Goal: Task Accomplishment & Management: Manage account settings

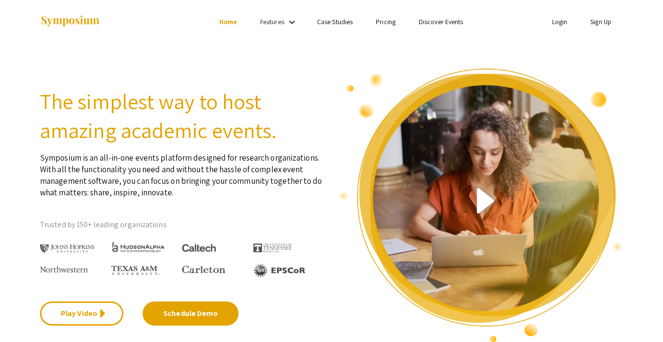
click at [557, 23] on link "Login" at bounding box center [559, 21] width 15 height 9
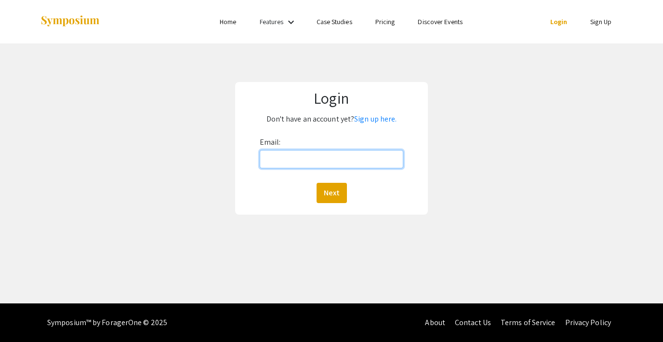
click at [329, 160] on input "Email:" at bounding box center [332, 159] width 144 height 18
type input "[EMAIL_ADDRESS][DOMAIN_NAME]"
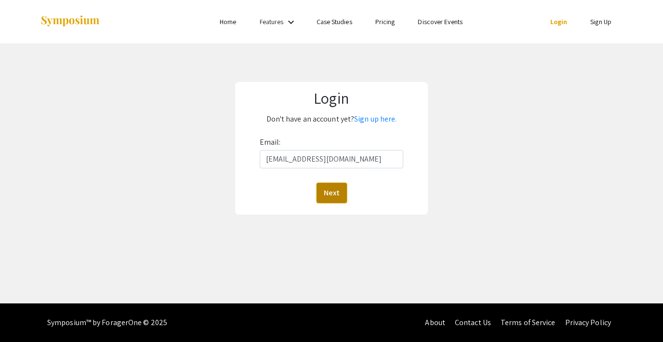
click at [329, 196] on button "Next" at bounding box center [332, 193] width 30 height 20
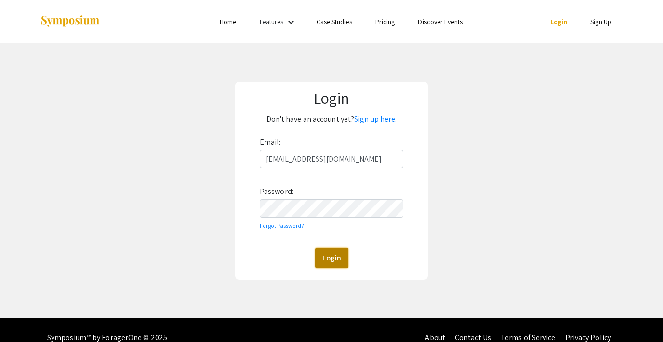
click at [331, 254] on button "Login" at bounding box center [331, 258] width 33 height 20
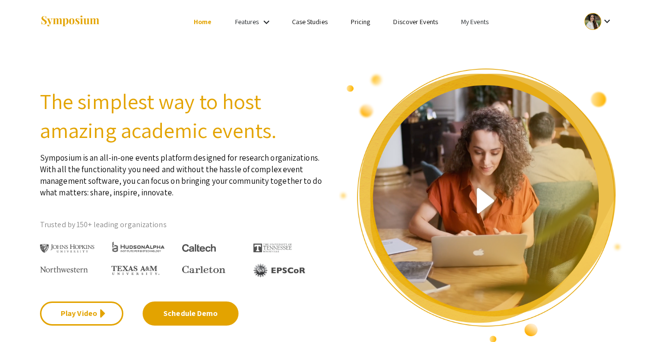
click at [471, 21] on link "My Events" at bounding box center [474, 21] width 27 height 9
click at [478, 39] on button "Events I've organized" at bounding box center [490, 42] width 82 height 23
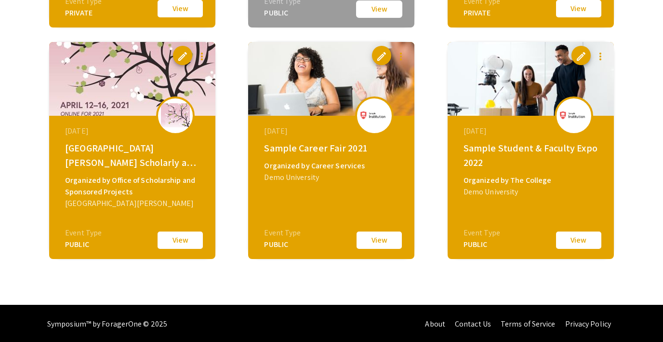
scroll to position [1918, 0]
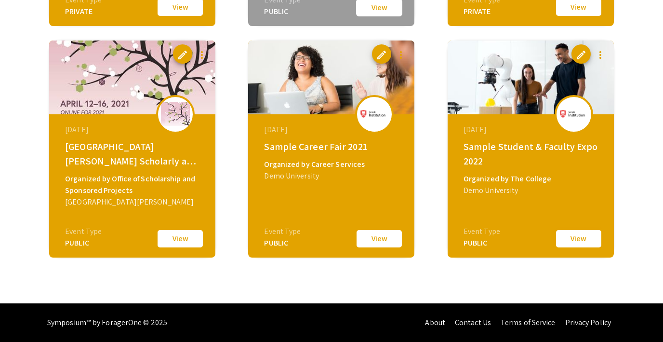
click at [578, 242] on button "View" at bounding box center [579, 238] width 48 height 20
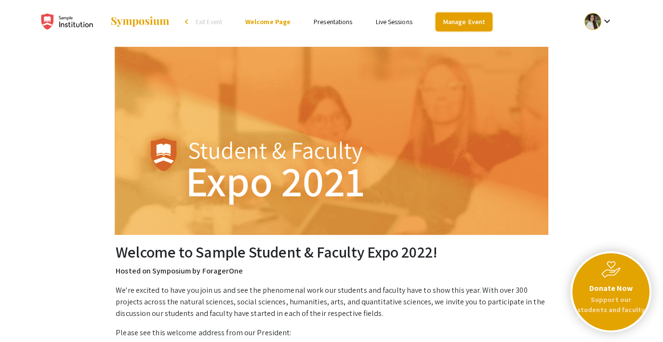
click at [452, 27] on link "Manage Event" at bounding box center [464, 22] width 57 height 19
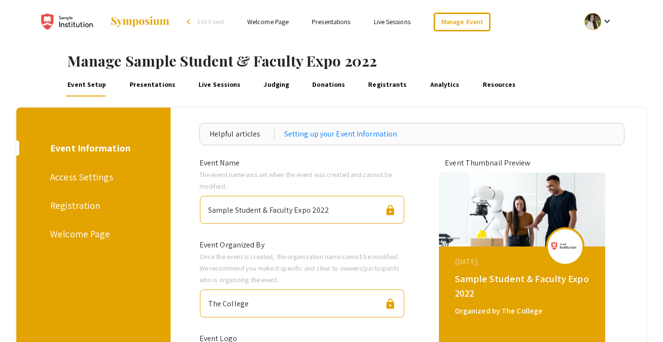
click at [209, 21] on span "Exit Event" at bounding box center [211, 21] width 27 height 9
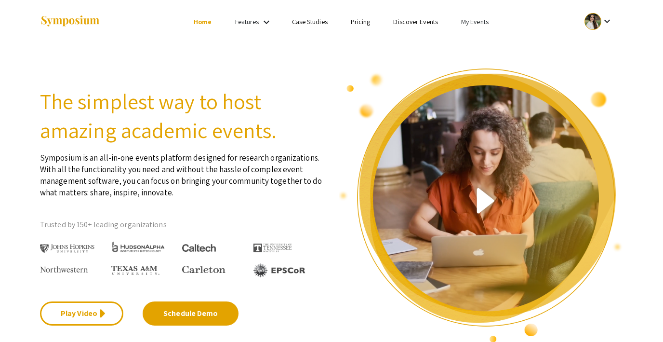
click at [474, 20] on link "My Events" at bounding box center [474, 21] width 27 height 9
click at [479, 37] on button "Events I've organized" at bounding box center [490, 42] width 82 height 23
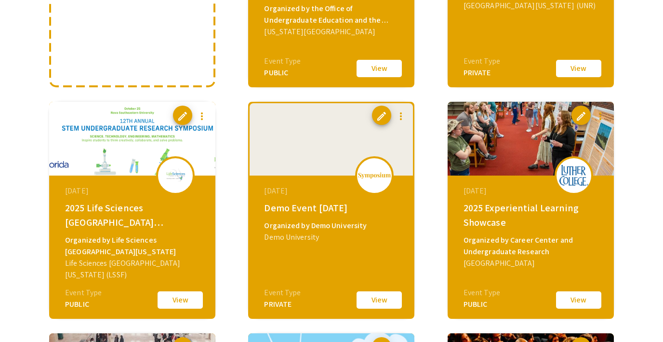
scroll to position [238, 0]
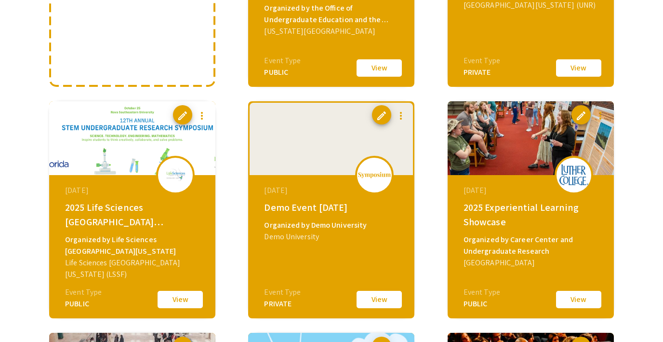
click at [382, 301] on button "View" at bounding box center [379, 299] width 48 height 20
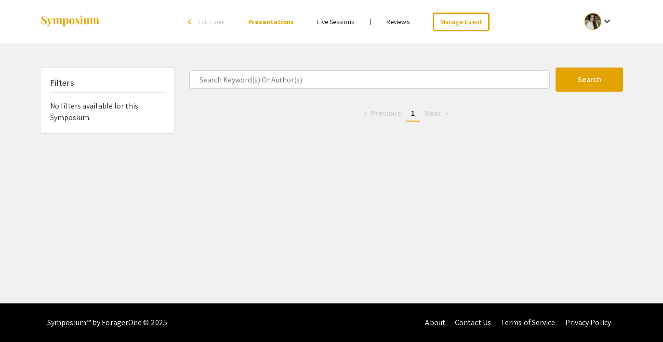
click at [208, 27] on li "arrow_back_ios Exit Event" at bounding box center [208, 22] width 55 height 12
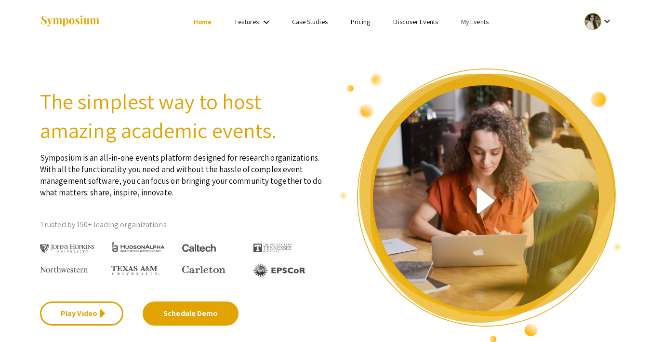
click at [477, 16] on li "My Events" at bounding box center [475, 22] width 51 height 12
click at [469, 41] on button "Events I've organized" at bounding box center [490, 42] width 82 height 23
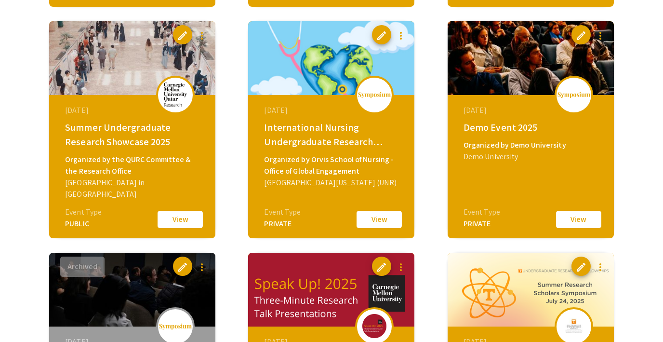
scroll to position [551, 0]
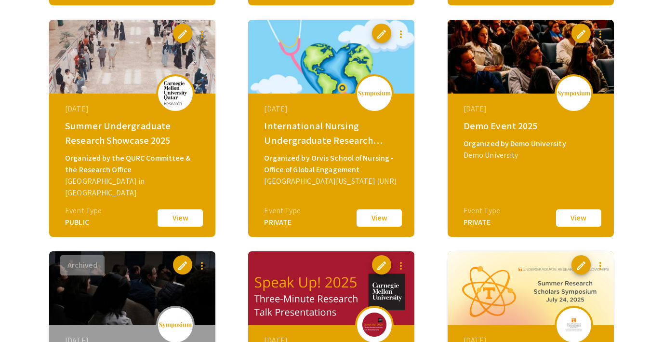
click at [586, 219] on button "View" at bounding box center [579, 218] width 48 height 20
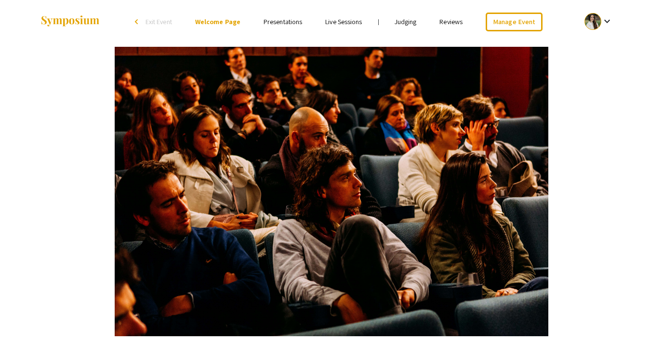
click at [410, 22] on link "Judging" at bounding box center [406, 21] width 22 height 9
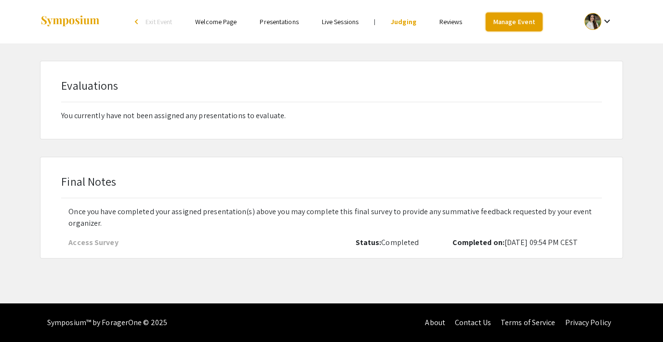
click at [509, 18] on link "Manage Event" at bounding box center [514, 22] width 57 height 19
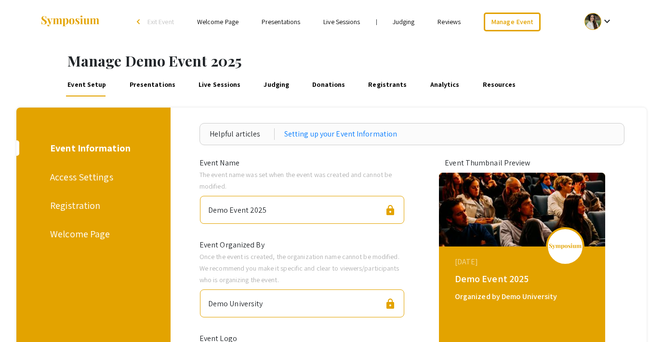
click at [153, 20] on span "Exit Event" at bounding box center [160, 21] width 27 height 9
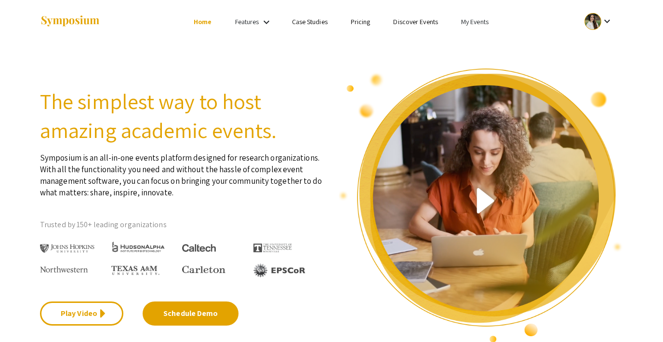
click at [473, 19] on link "My Events" at bounding box center [474, 21] width 27 height 9
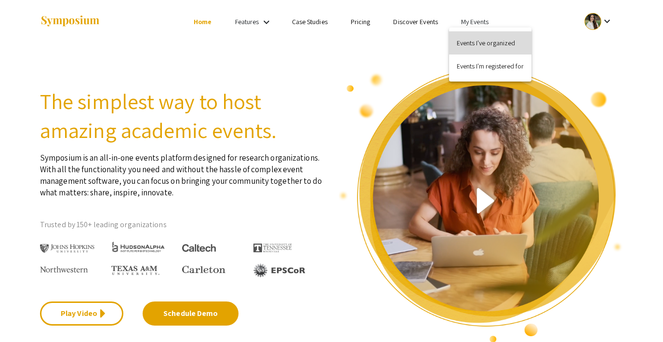
click at [480, 39] on button "Events I've organized" at bounding box center [490, 42] width 82 height 23
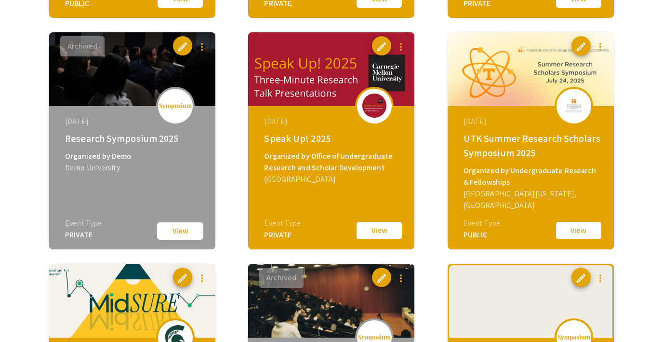
scroll to position [784, 0]
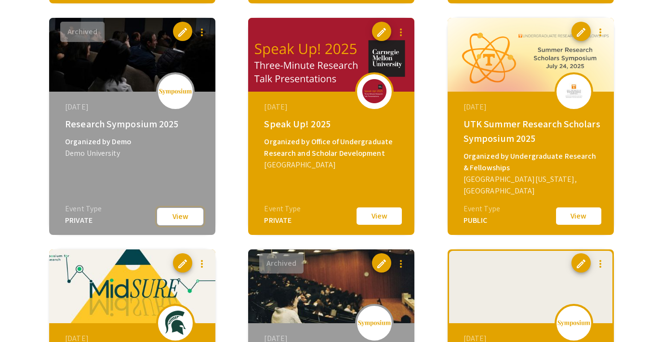
click at [187, 220] on button "View" at bounding box center [180, 216] width 48 height 19
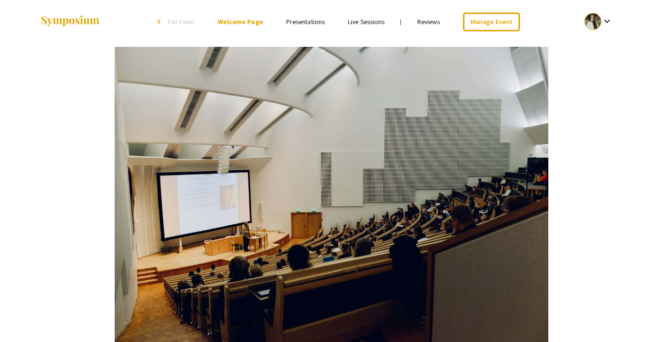
click at [183, 22] on span "Exit Event" at bounding box center [181, 21] width 27 height 9
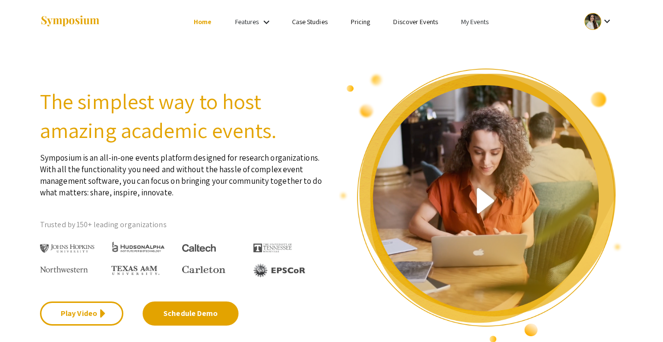
click at [475, 25] on link "My Events" at bounding box center [474, 21] width 27 height 9
click at [475, 37] on button "Events I've organized" at bounding box center [490, 42] width 82 height 23
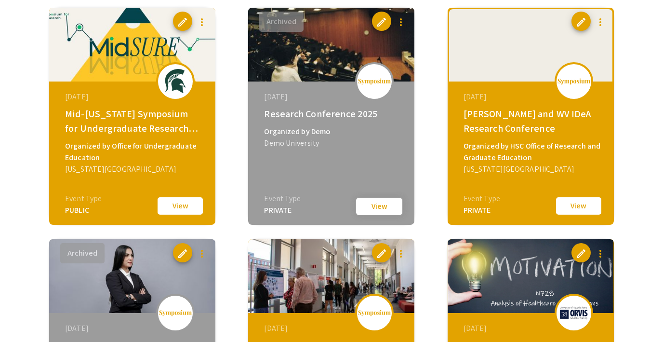
scroll to position [1026, 0]
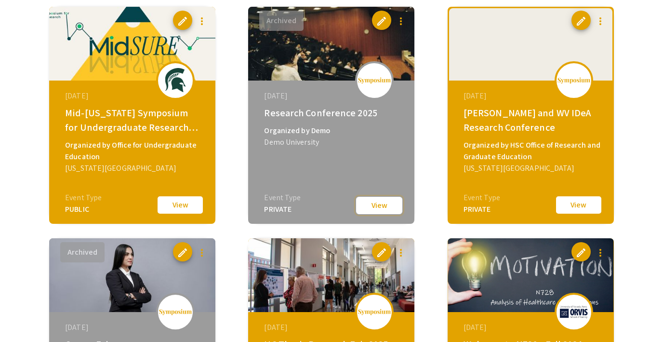
click at [378, 208] on button "View" at bounding box center [379, 205] width 48 height 19
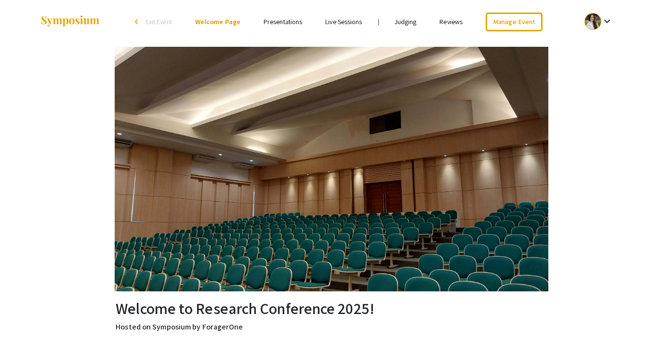
click at [406, 21] on link "Judging" at bounding box center [406, 21] width 22 height 9
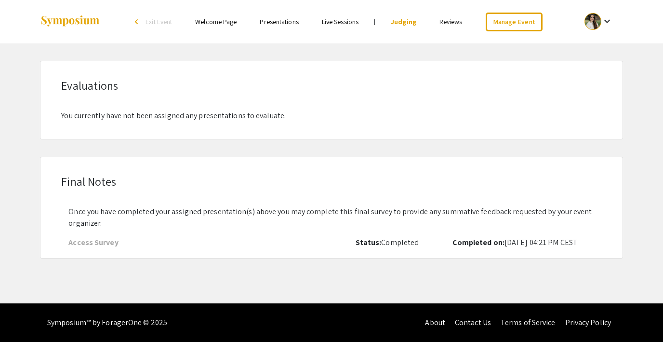
click at [448, 20] on link "Reviews" at bounding box center [450, 21] width 23 height 9
click at [445, 17] on link "Reviews" at bounding box center [450, 21] width 23 height 9
click at [449, 20] on link "Reviews" at bounding box center [450, 21] width 23 height 9
click at [451, 23] on link "Reviews" at bounding box center [450, 21] width 23 height 9
click at [446, 22] on link "Reviews" at bounding box center [450, 21] width 23 height 9
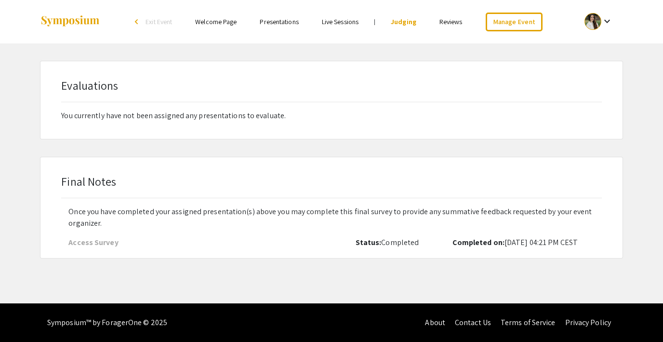
click at [349, 21] on link "Live Sessions" at bounding box center [340, 21] width 37 height 9
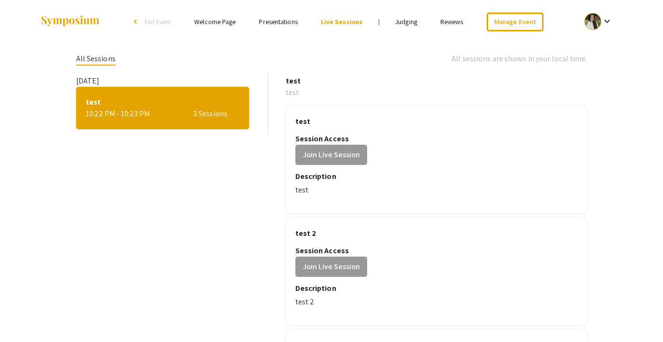
click at [451, 22] on link "Reviews" at bounding box center [451, 21] width 23 height 9
click at [403, 20] on link "Judging" at bounding box center [406, 21] width 22 height 9
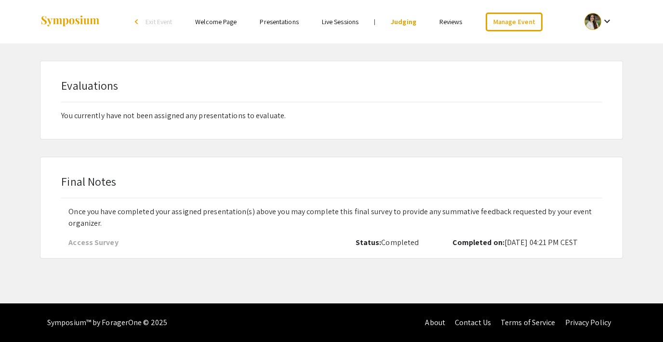
click at [452, 20] on link "Reviews" at bounding box center [450, 21] width 23 height 9
click at [156, 16] on li "arrow_back_ios Exit Event" at bounding box center [155, 22] width 55 height 12
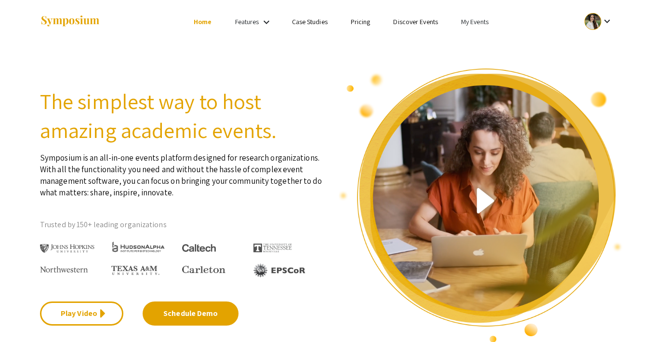
click at [470, 21] on link "My Events" at bounding box center [474, 21] width 27 height 9
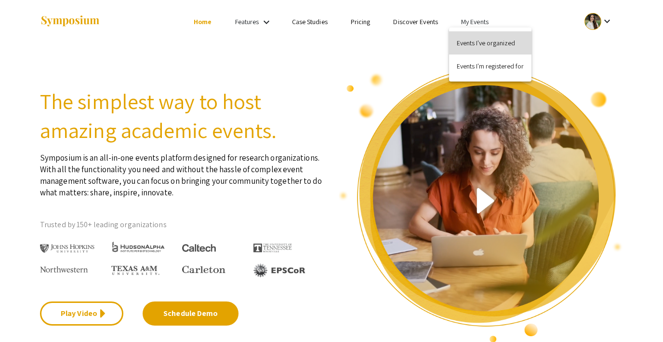
click at [469, 36] on button "Events I've organized" at bounding box center [490, 42] width 82 height 23
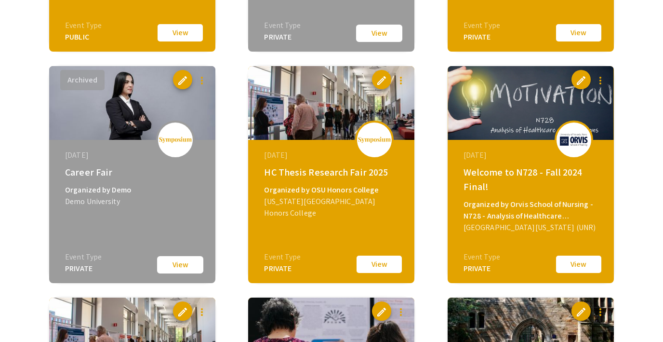
scroll to position [1218, 0]
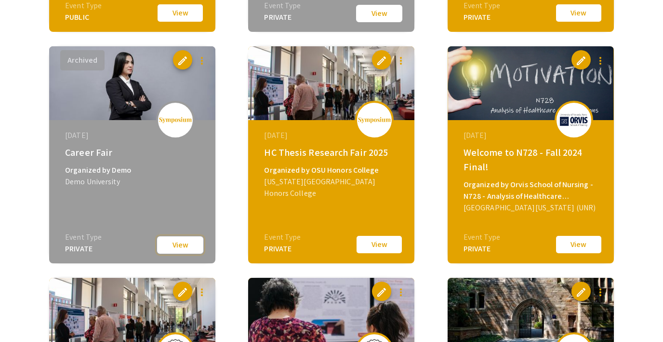
click at [173, 246] on button "View" at bounding box center [180, 244] width 48 height 19
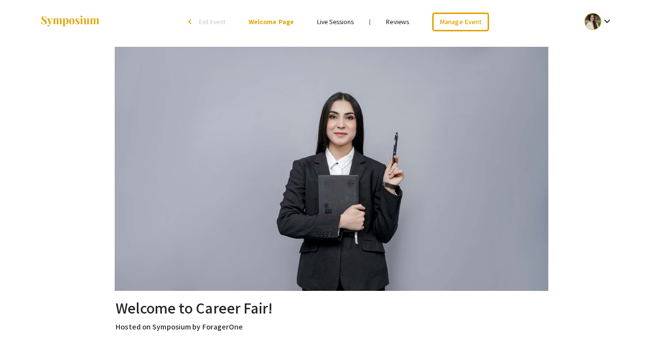
click at [221, 22] on span "Exit Event" at bounding box center [212, 21] width 27 height 9
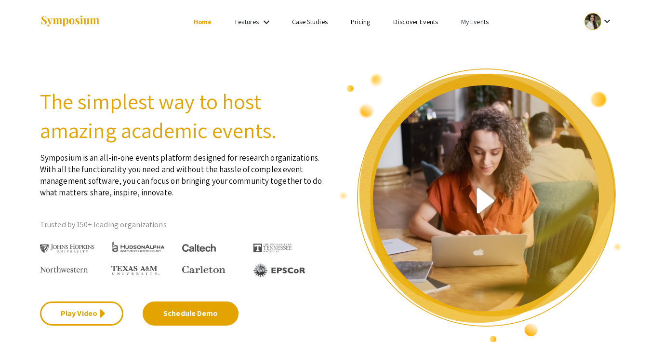
click at [469, 21] on link "My Events" at bounding box center [474, 21] width 27 height 9
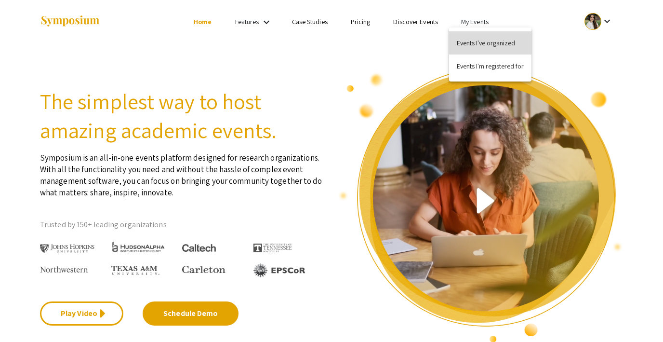
click at [475, 35] on button "Events I've organized" at bounding box center [490, 42] width 82 height 23
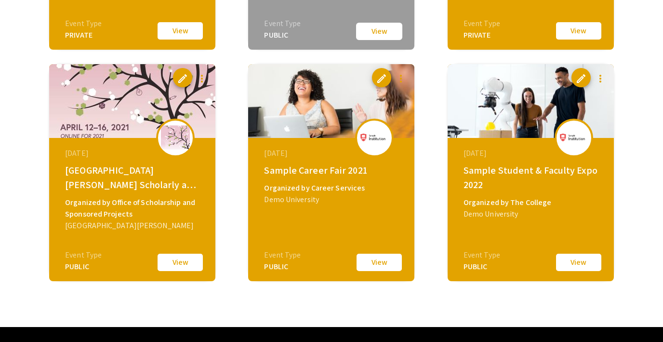
scroll to position [1895, 0]
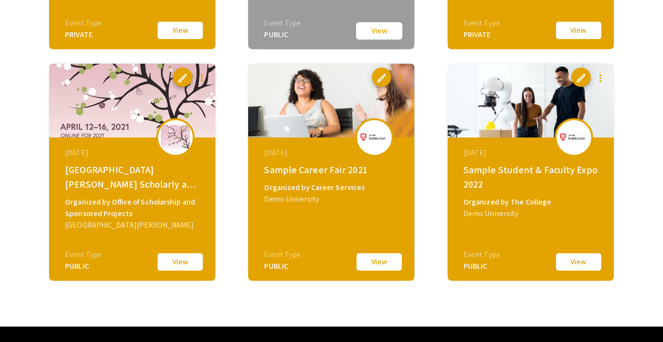
click at [388, 257] on button "View" at bounding box center [379, 262] width 48 height 20
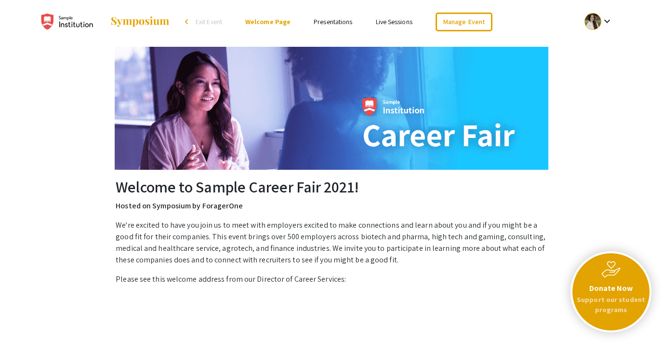
click at [210, 20] on span "Exit Event" at bounding box center [209, 21] width 27 height 9
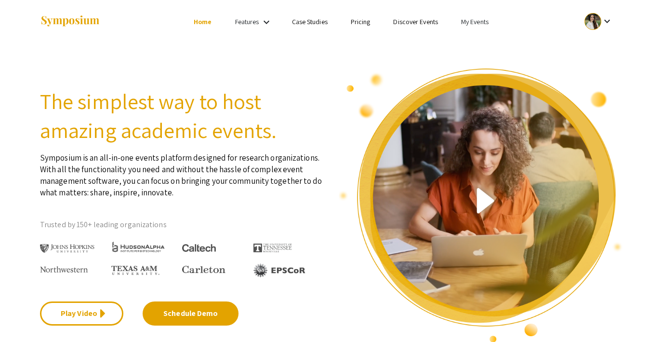
click at [472, 22] on link "My Events" at bounding box center [474, 21] width 27 height 9
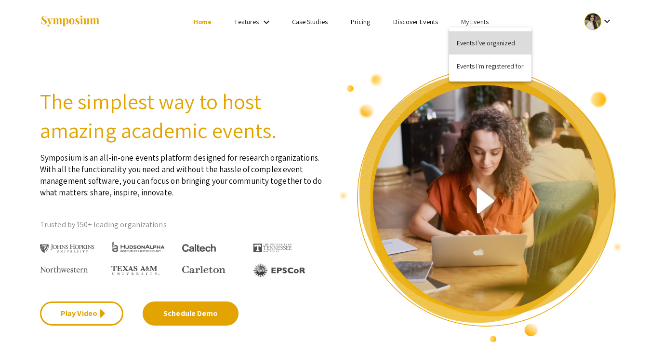
click at [475, 38] on button "Events I've organized" at bounding box center [490, 42] width 82 height 23
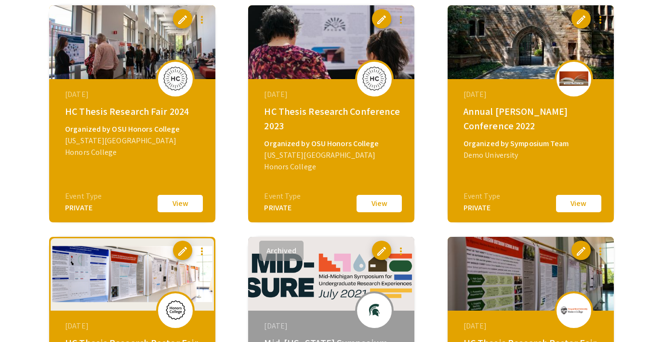
scroll to position [1494, 0]
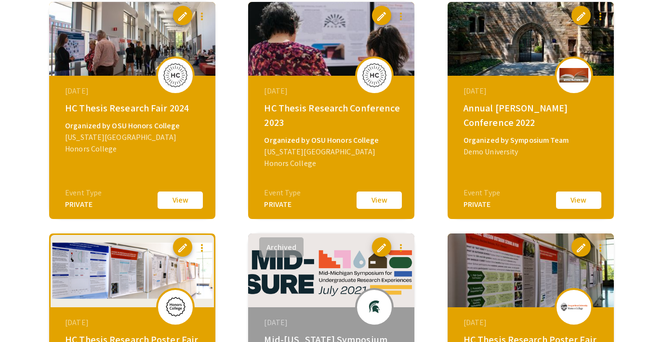
click at [570, 197] on button "View" at bounding box center [579, 200] width 48 height 20
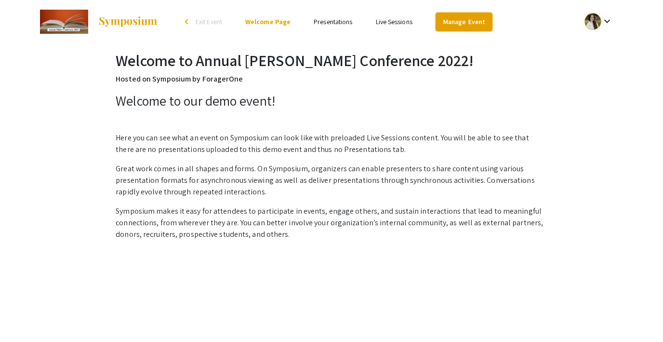
click at [458, 22] on link "Manage Event" at bounding box center [464, 22] width 57 height 19
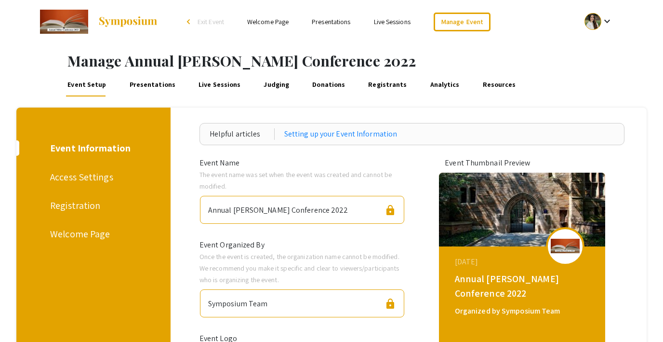
click at [205, 19] on span "Exit Event" at bounding box center [211, 21] width 27 height 9
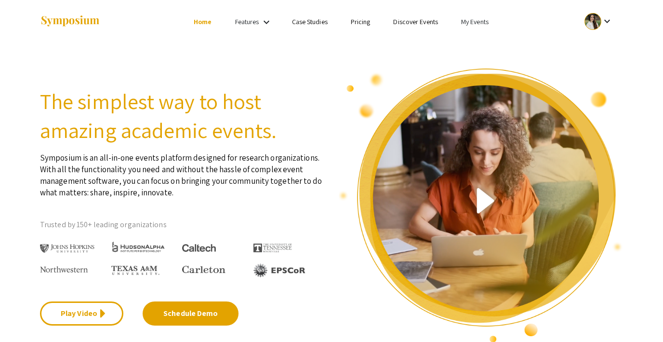
click at [475, 21] on link "My Events" at bounding box center [474, 21] width 27 height 9
click at [475, 36] on button "Events I've organized" at bounding box center [490, 42] width 82 height 23
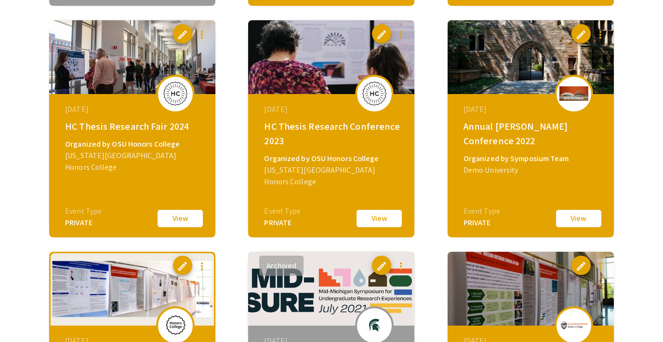
scroll to position [1428, 0]
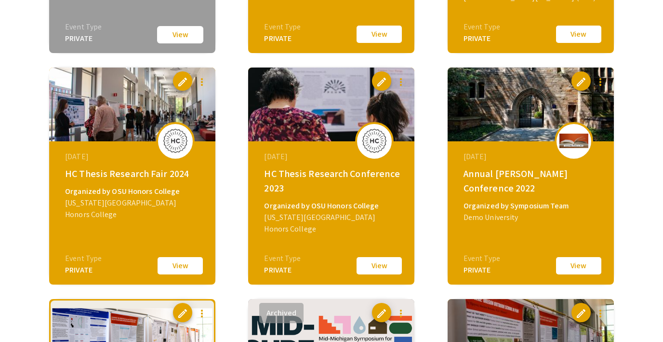
click at [568, 265] on button "View" at bounding box center [579, 265] width 48 height 20
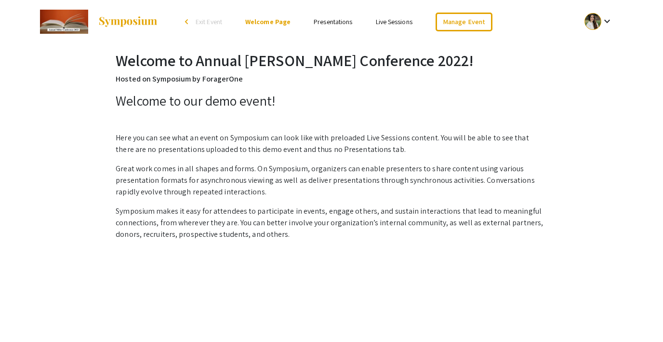
click at [210, 21] on span "Exit Event" at bounding box center [209, 21] width 27 height 9
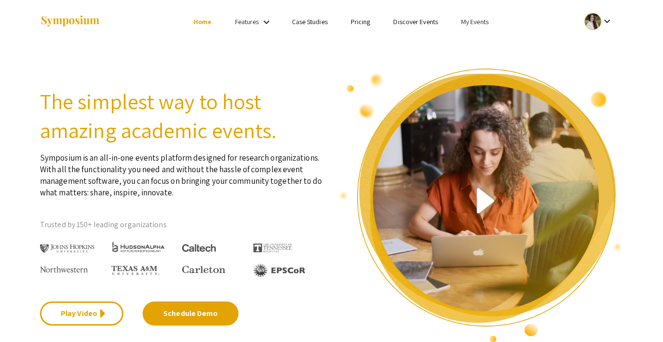
click at [404, 21] on link "Discover Events" at bounding box center [415, 21] width 45 height 9
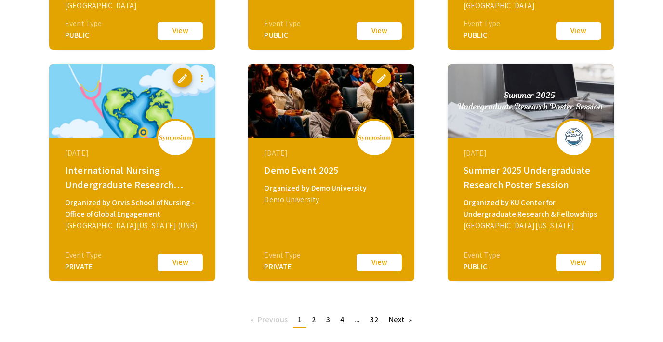
scroll to position [340, 0]
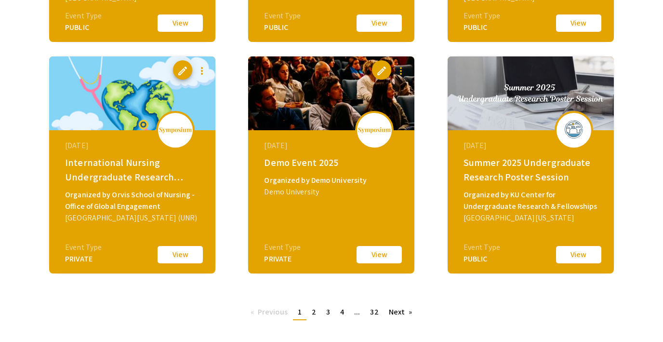
click at [373, 259] on button "View" at bounding box center [379, 254] width 48 height 20
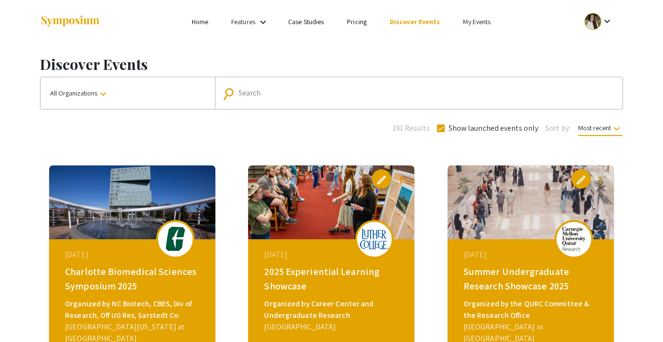
click at [595, 13] on div at bounding box center [593, 21] width 17 height 17
click at [587, 84] on button "Sign out" at bounding box center [603, 93] width 59 height 23
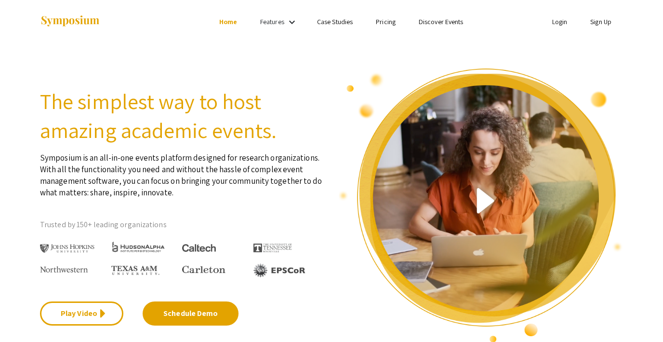
click at [594, 23] on link "Sign Up" at bounding box center [600, 21] width 21 height 9
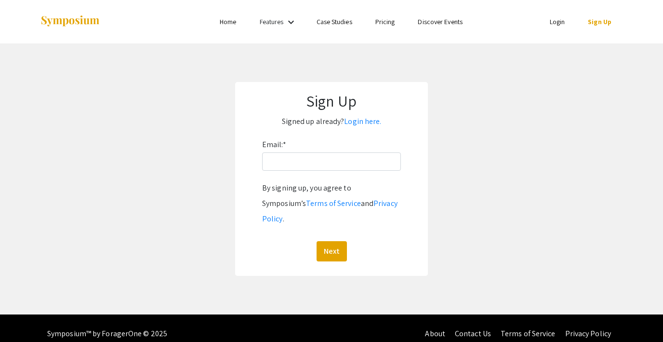
click at [554, 22] on link "Login" at bounding box center [557, 21] width 15 height 9
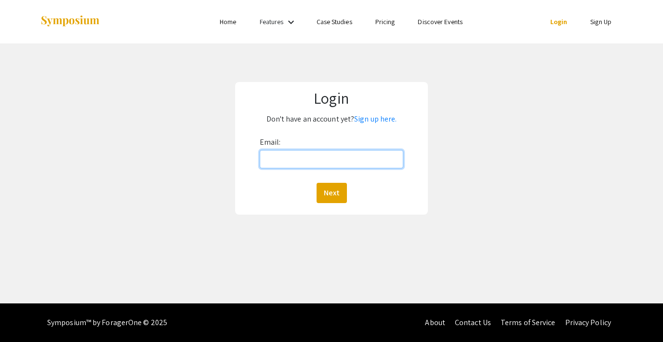
click at [356, 162] on input "Email:" at bounding box center [332, 159] width 144 height 18
type input "[EMAIL_ADDRESS][DOMAIN_NAME]"
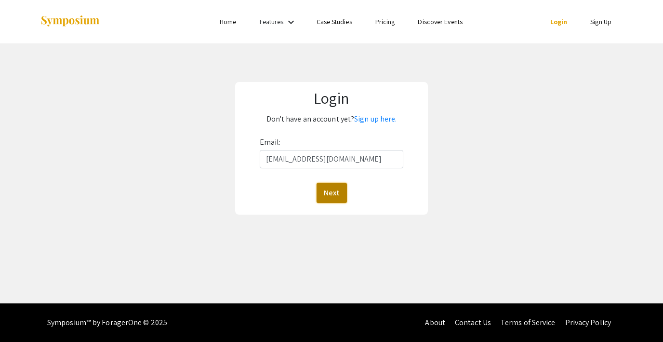
click at [332, 190] on button "Next" at bounding box center [332, 193] width 30 height 20
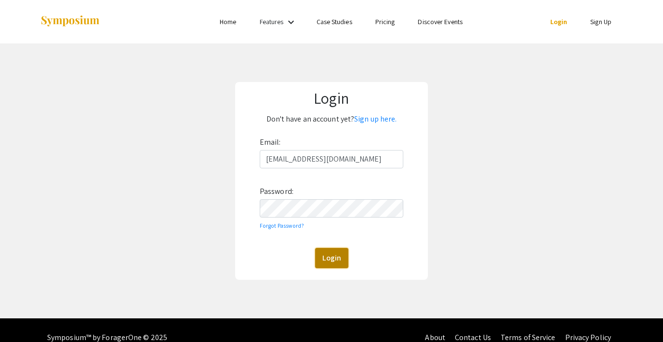
click at [329, 253] on button "Login" at bounding box center [331, 258] width 33 height 20
